Goal: Navigation & Orientation: Find specific page/section

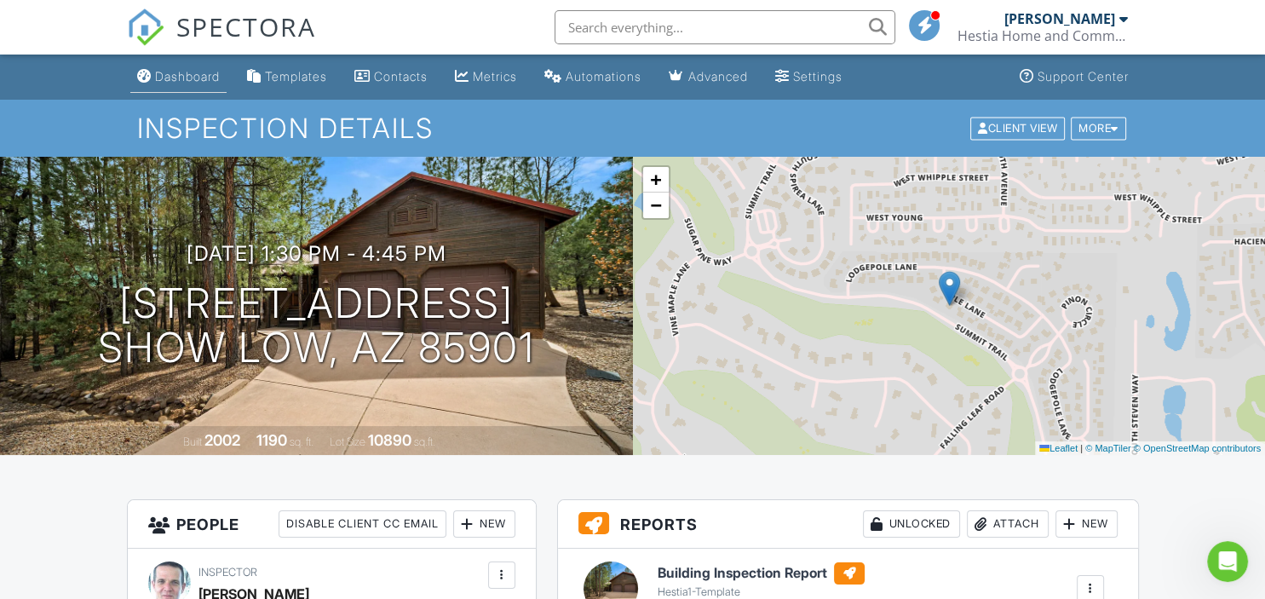
click at [181, 83] on div "Dashboard" at bounding box center [187, 76] width 65 height 14
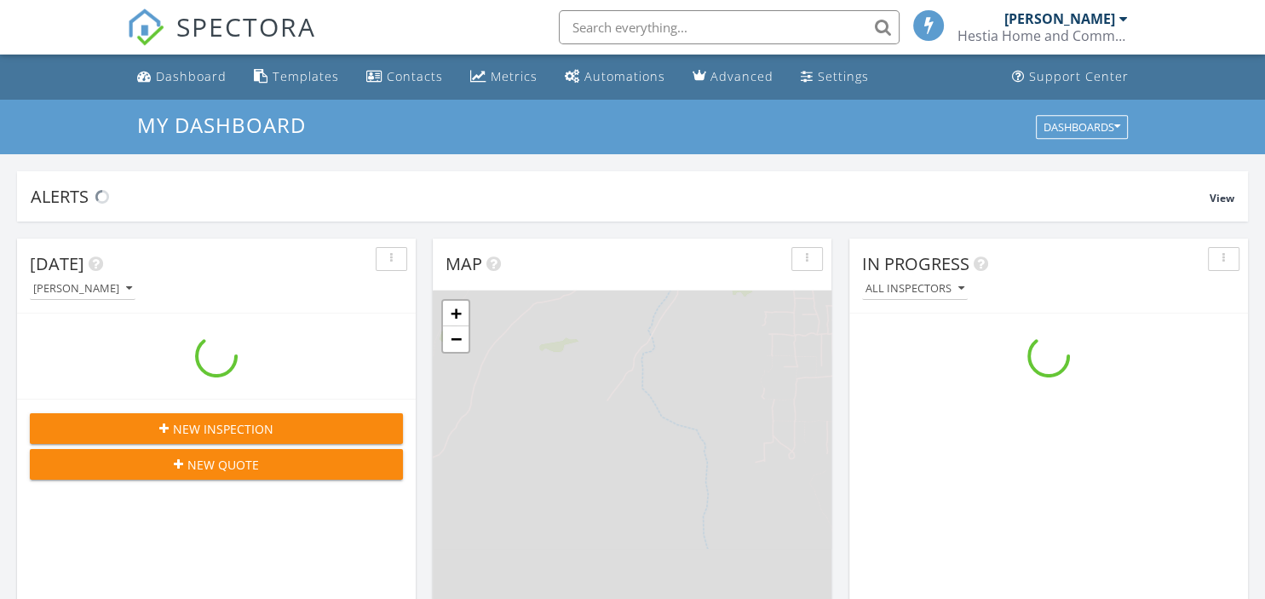
scroll to position [1550, 1265]
click at [179, 83] on div "Dashboard" at bounding box center [191, 76] width 71 height 16
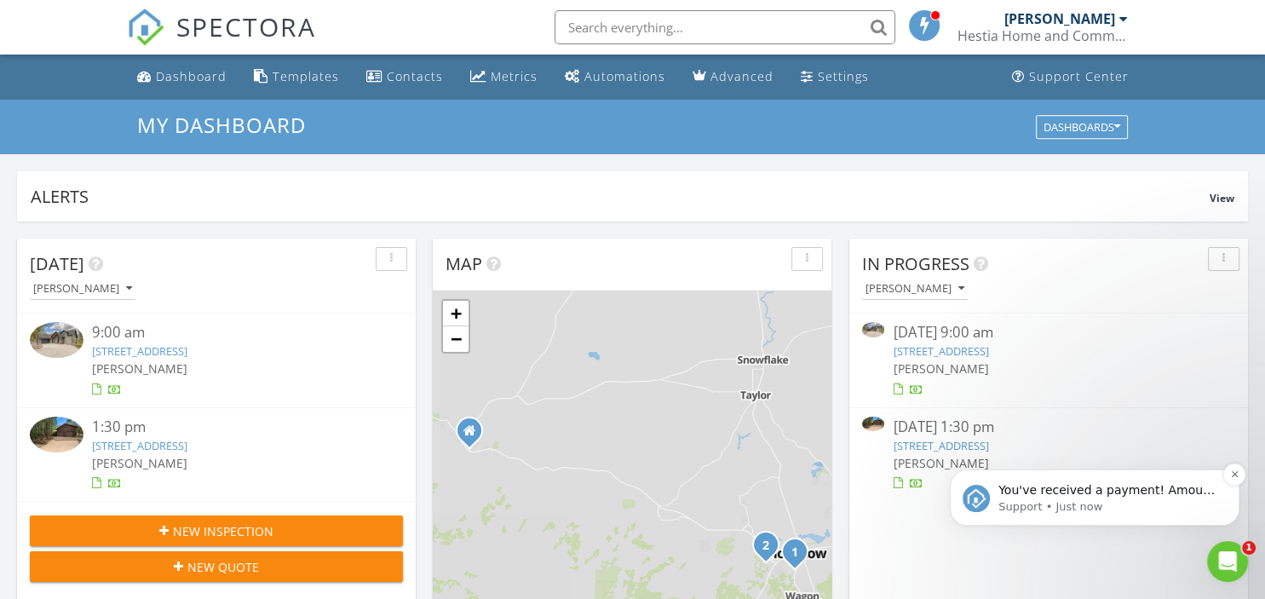
click at [1125, 488] on p "You've received a payment! Amount $449.00 Fee $12.65 Net $436.35 Transaction # …" at bounding box center [1108, 490] width 220 height 17
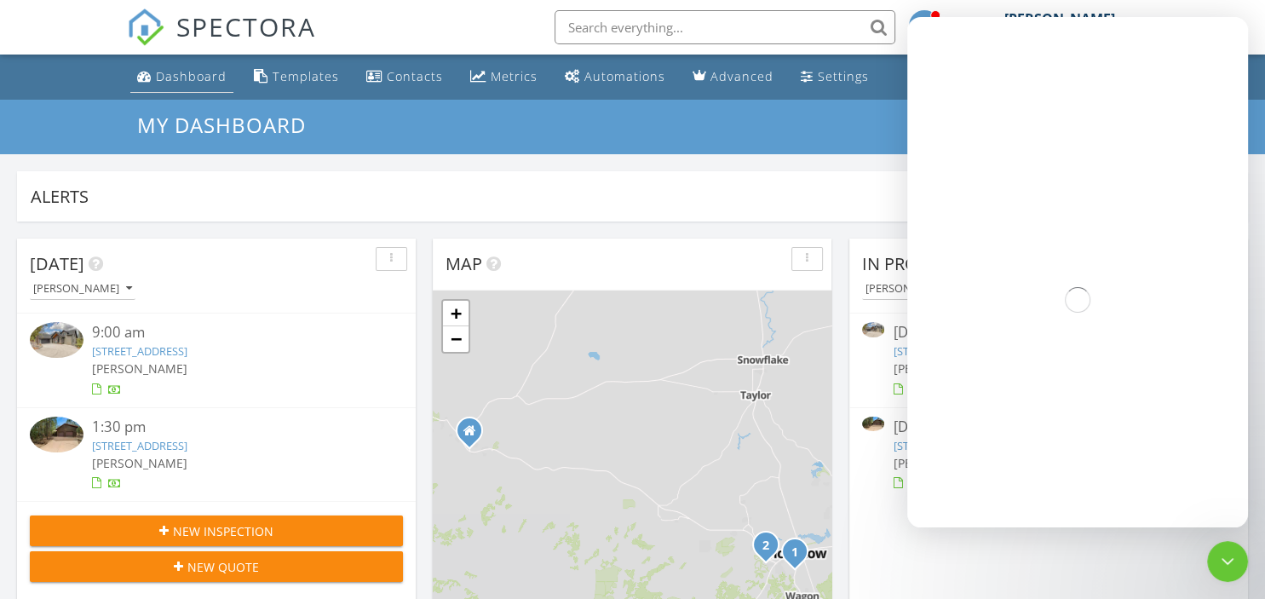
click at [183, 78] on div "Dashboard" at bounding box center [191, 76] width 71 height 16
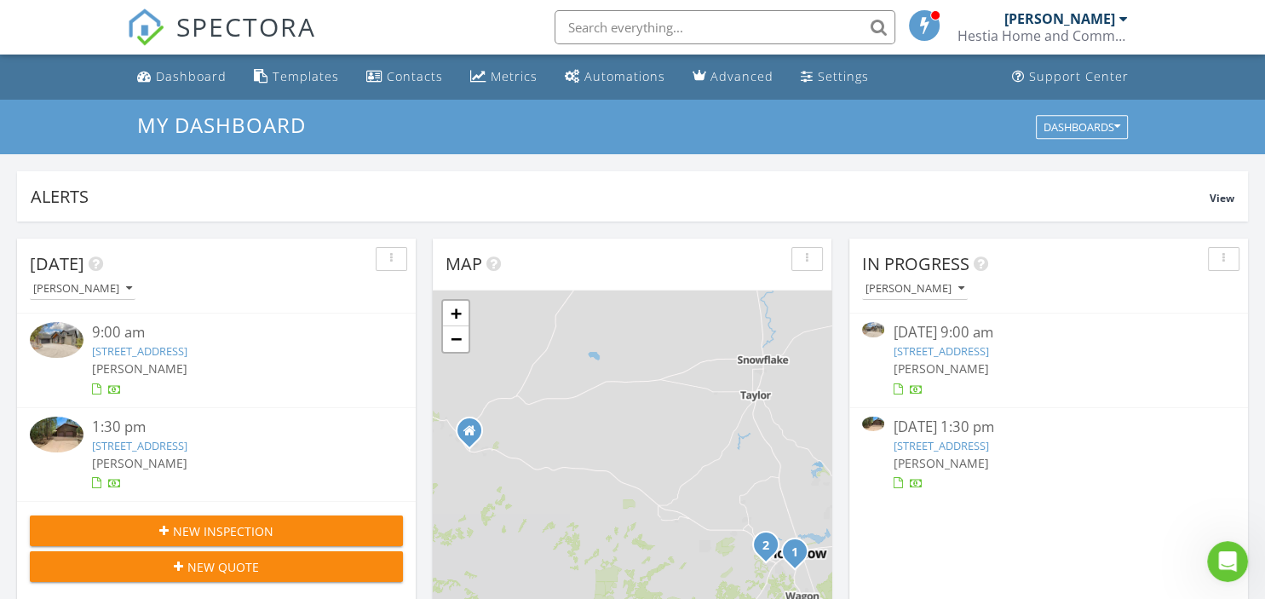
click at [978, 355] on link "[STREET_ADDRESS]" at bounding box center [940, 350] width 95 height 15
